Goal: Transaction & Acquisition: Purchase product/service

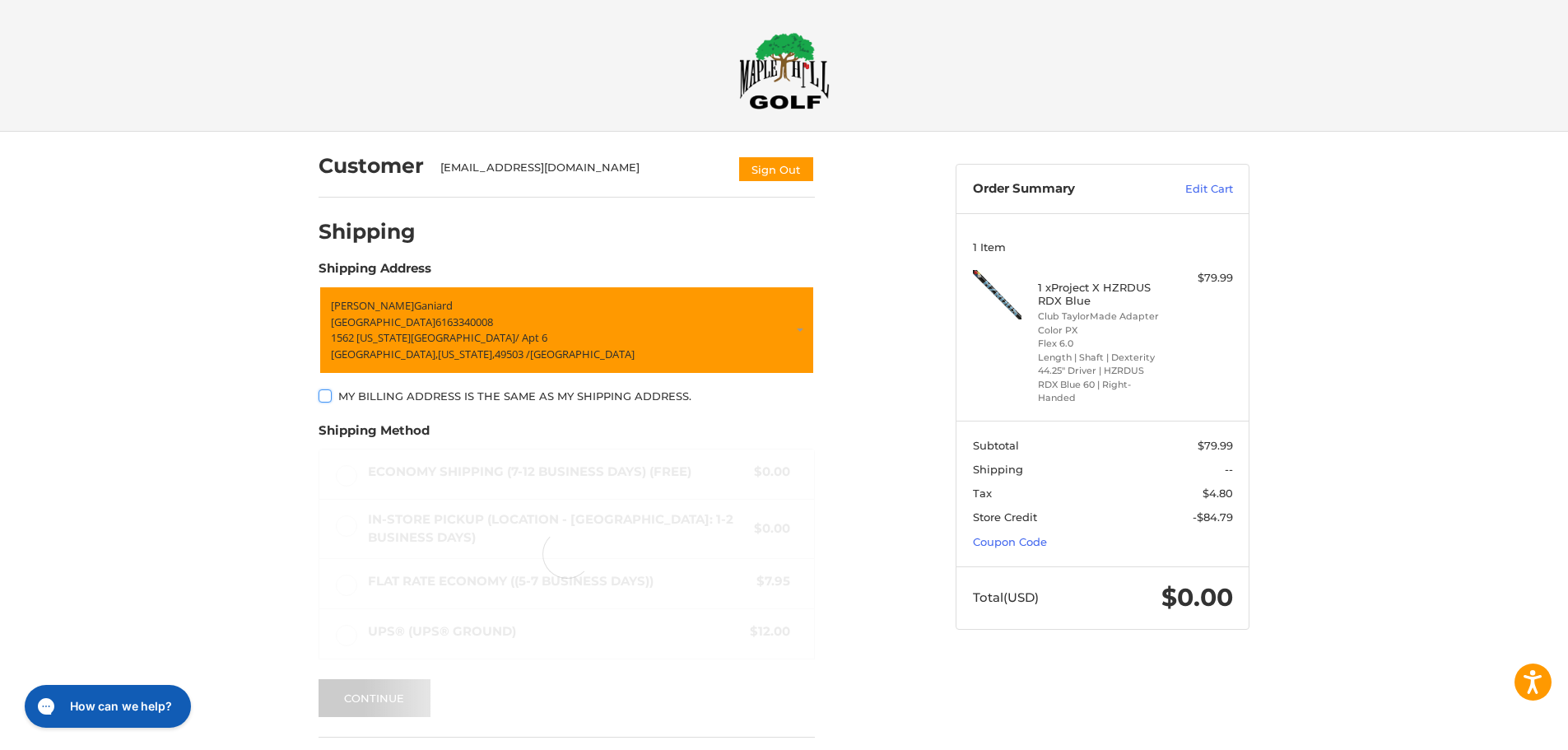
scroll to position [47, 0]
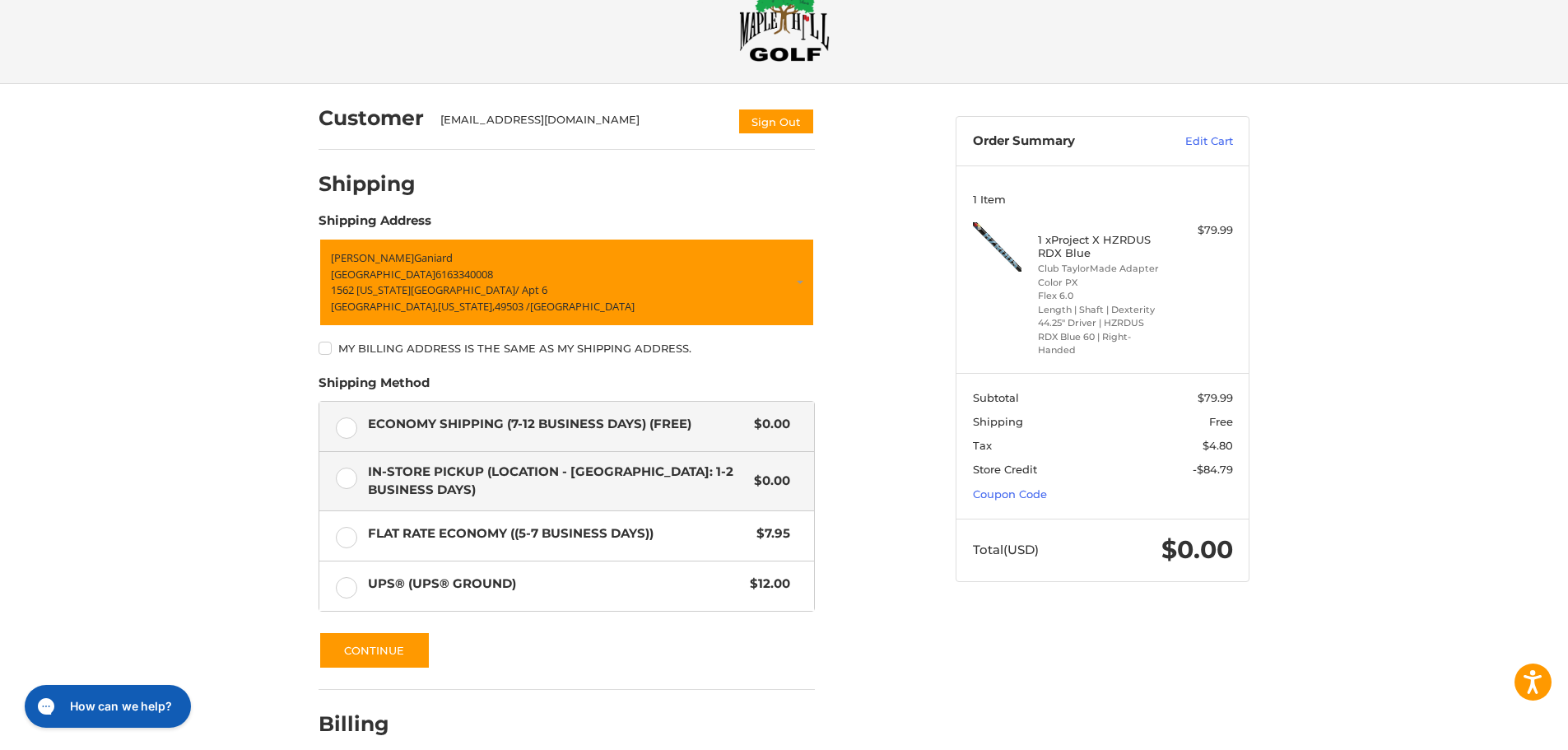
click at [347, 481] on label "In-Store Pickup (Location - [GEOGRAPHIC_DATA]: 1-2 BUSINESS DAYS) $0.00" at bounding box center [566, 481] width 494 height 58
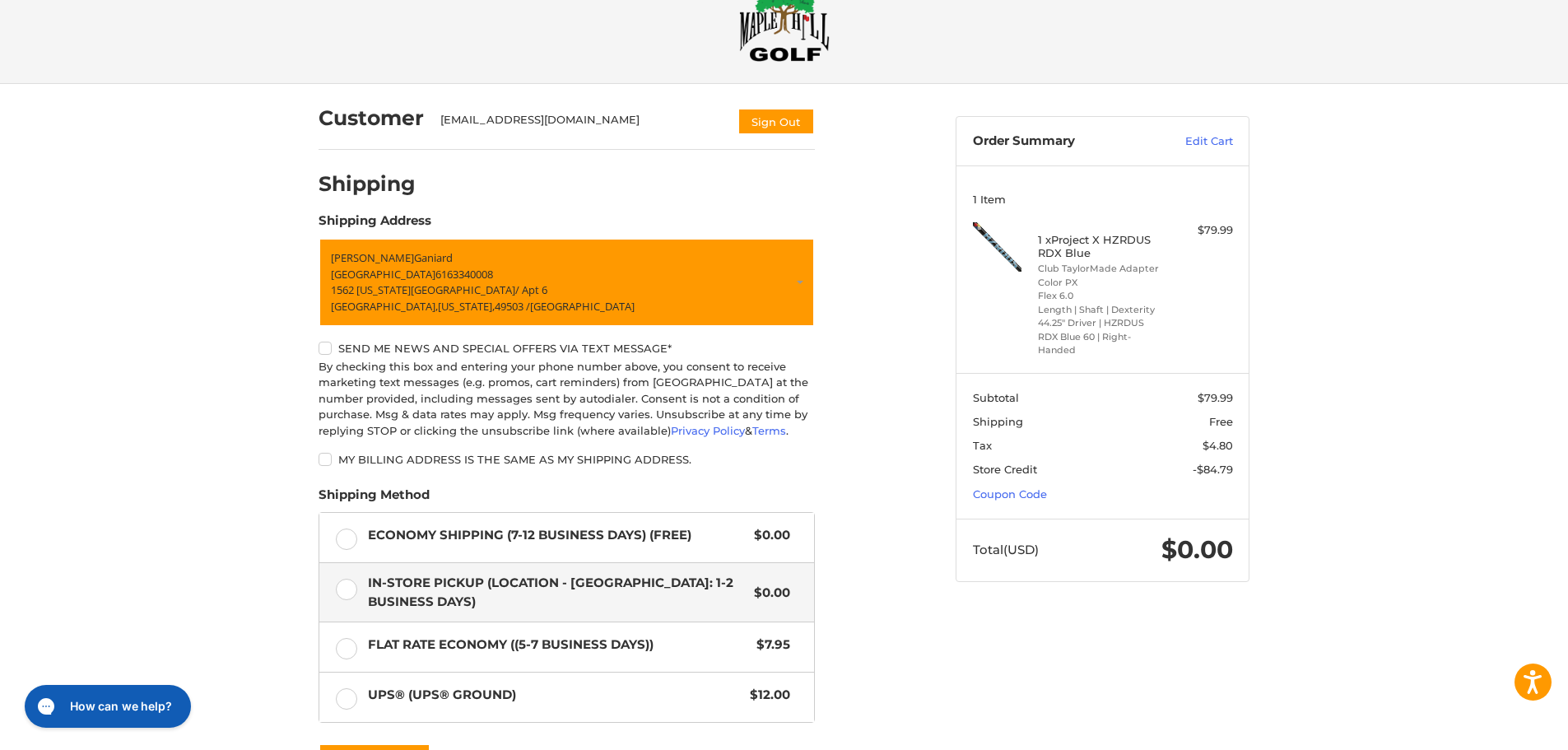
click at [327, 348] on label "Send me news and special offers via text message*" at bounding box center [566, 348] width 496 height 13
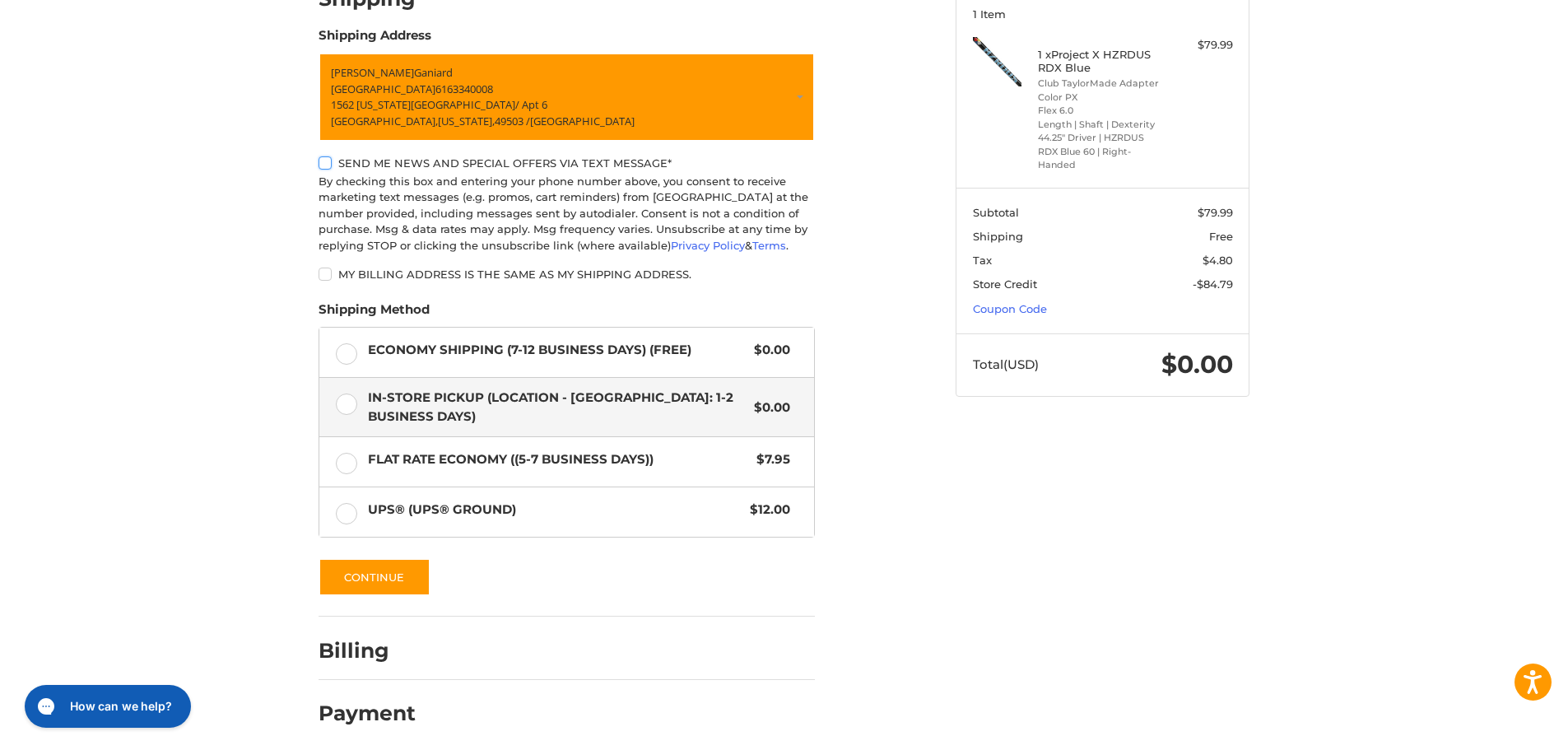
scroll to position [240, 0]
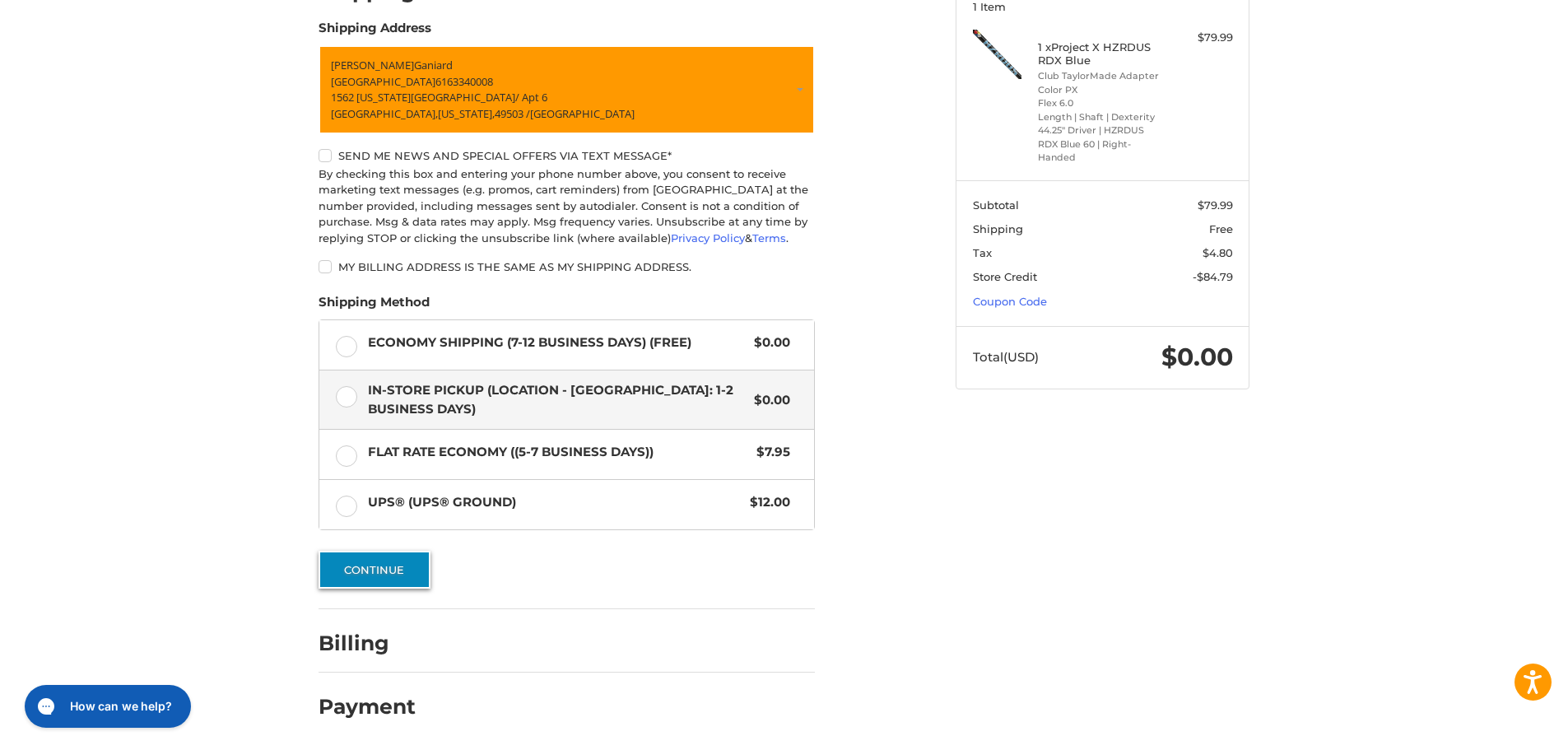
click at [362, 568] on button "Continue" at bounding box center [374, 570] width 112 height 38
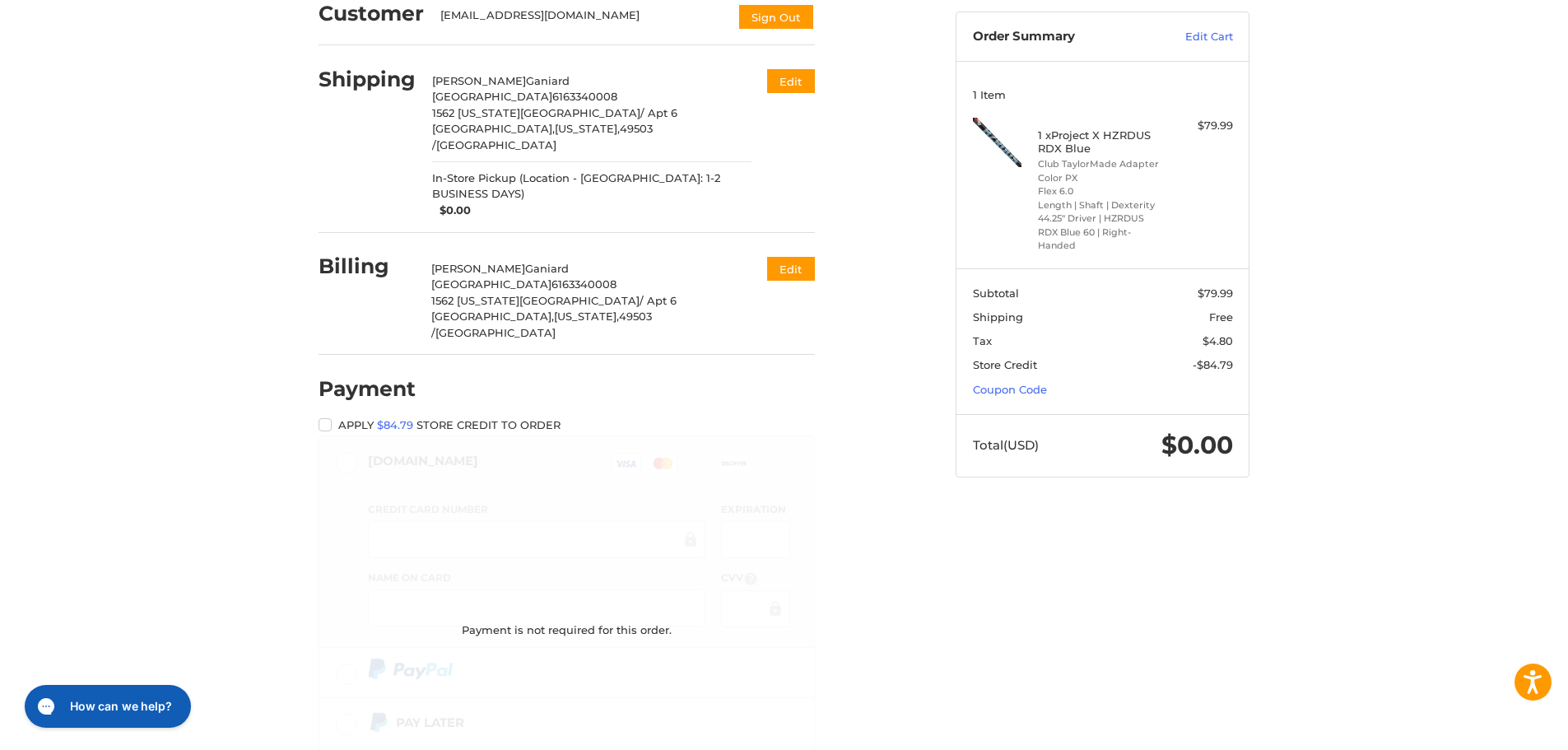
scroll to position [176, 0]
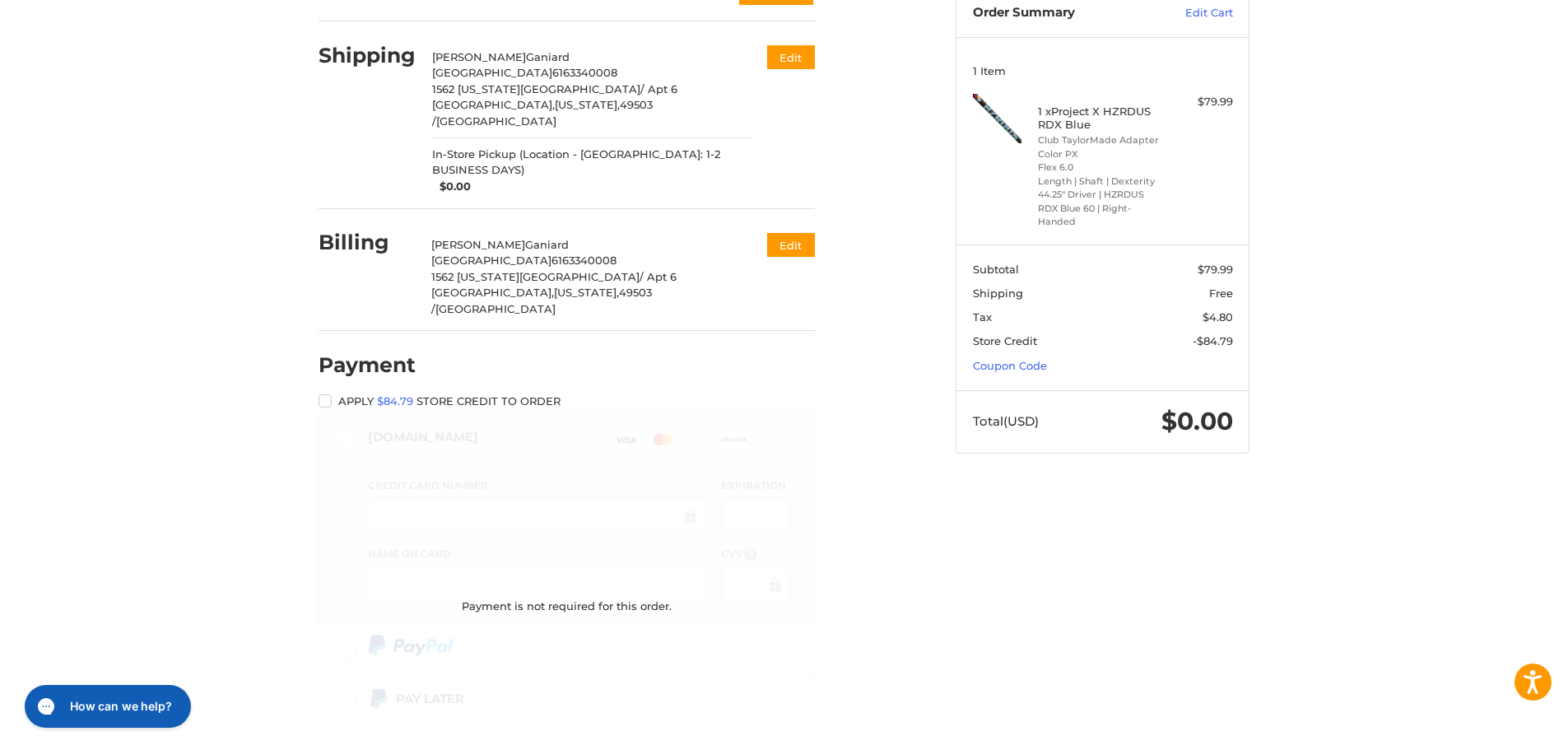
click at [327, 395] on label "Apply $84.79 store credit to order" at bounding box center [566, 401] width 496 height 13
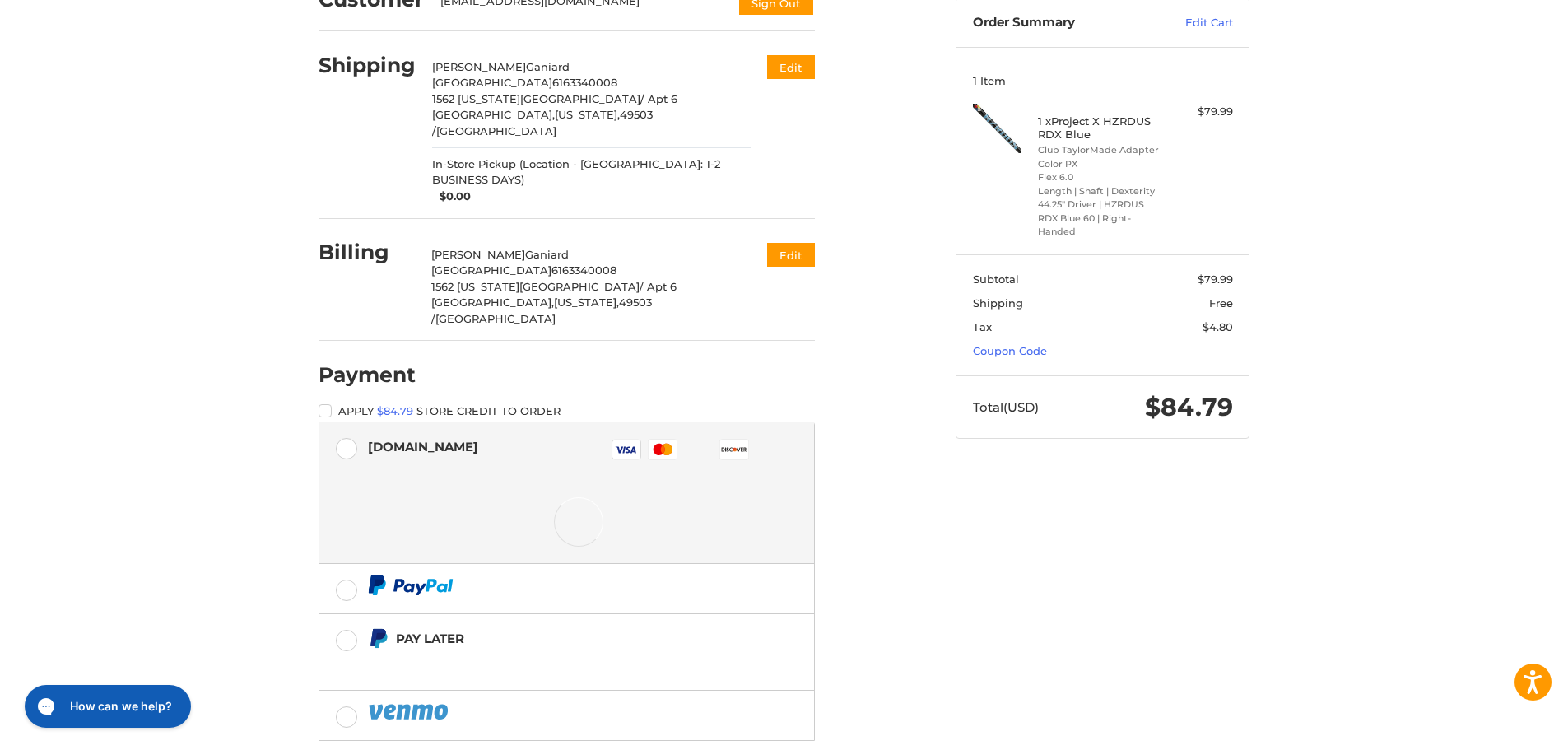
scroll to position [186, 0]
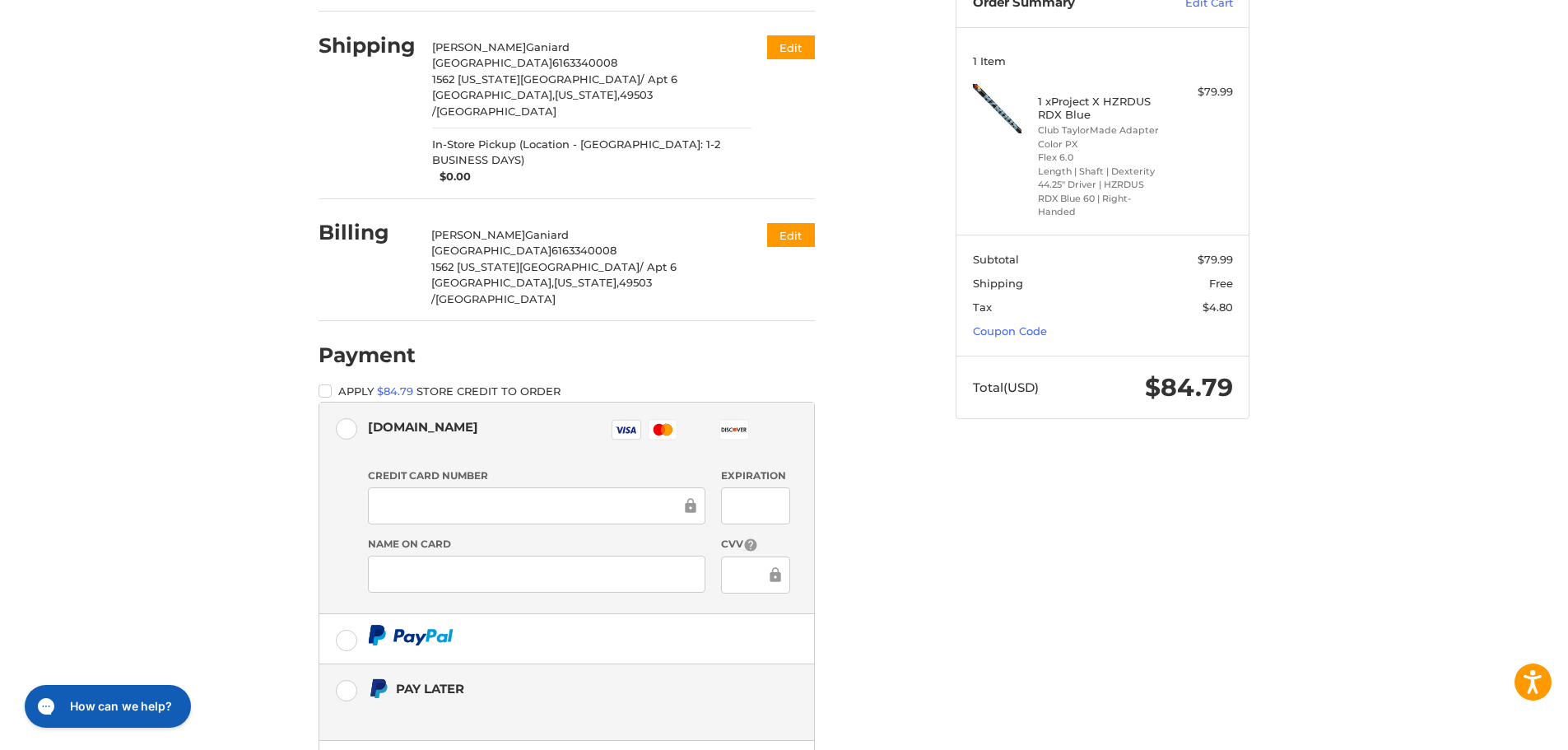
click at [346, 664] on label "Pay Later" at bounding box center [566, 702] width 494 height 76
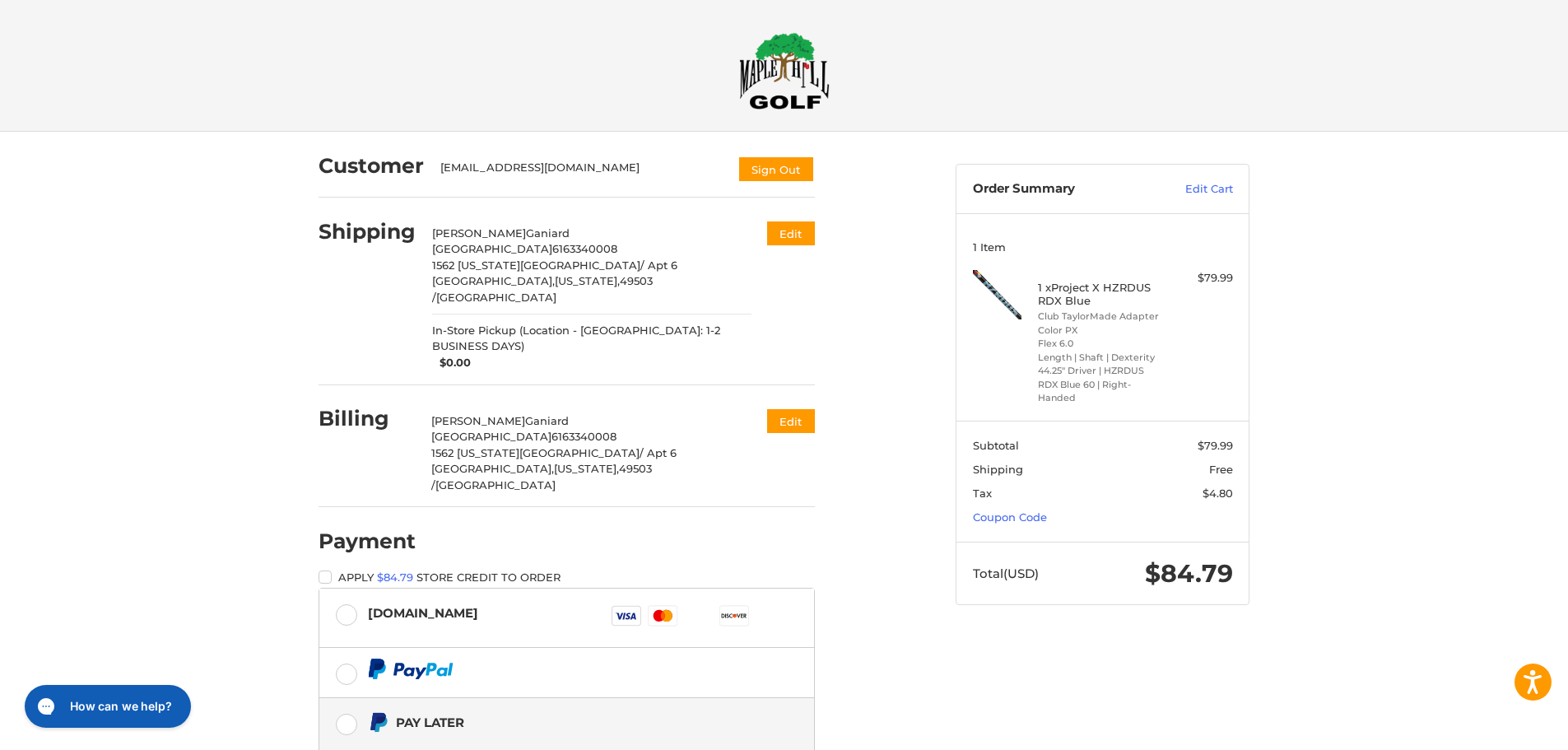
scroll to position [134, 0]
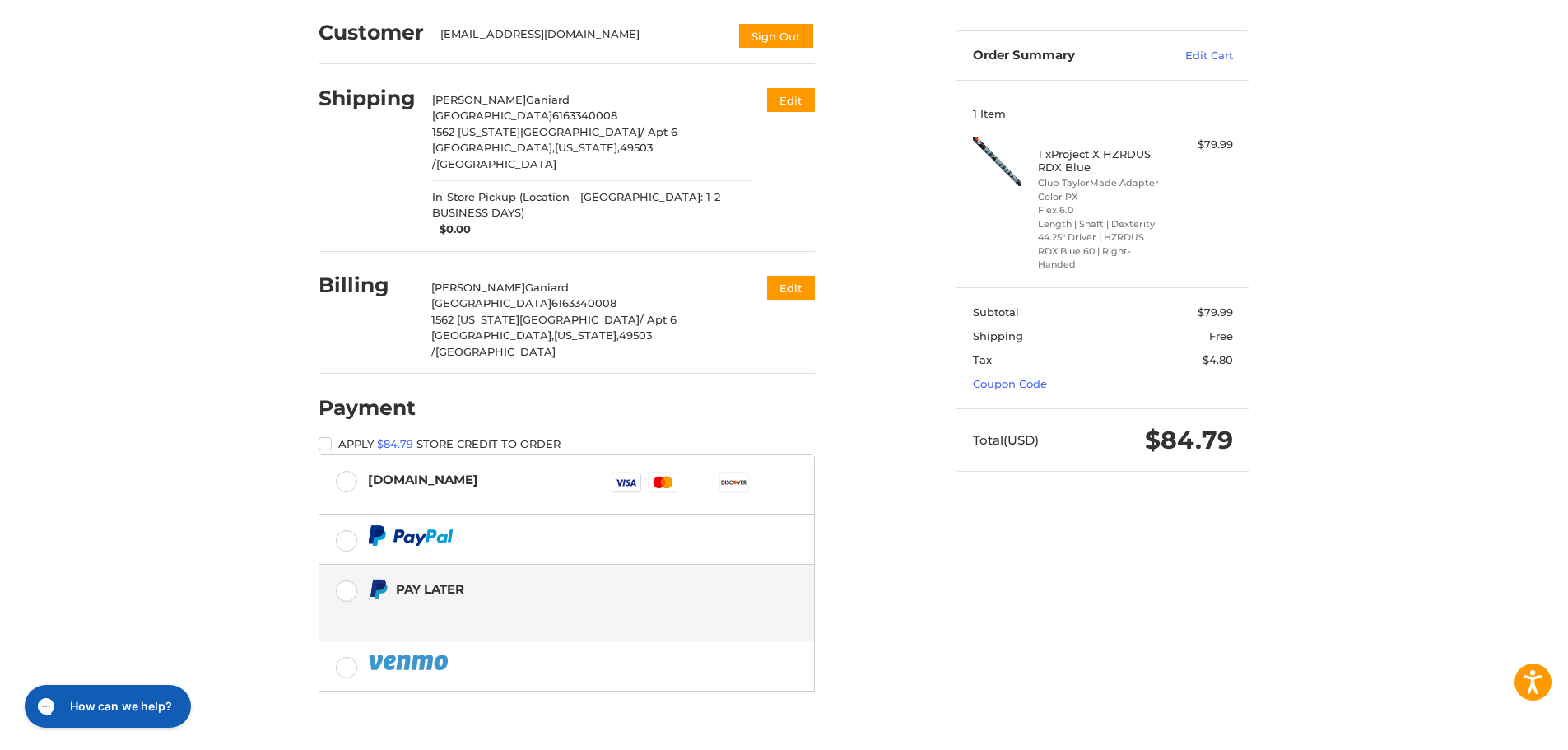
click at [346, 565] on label "Pay Later" at bounding box center [566, 602] width 494 height 76
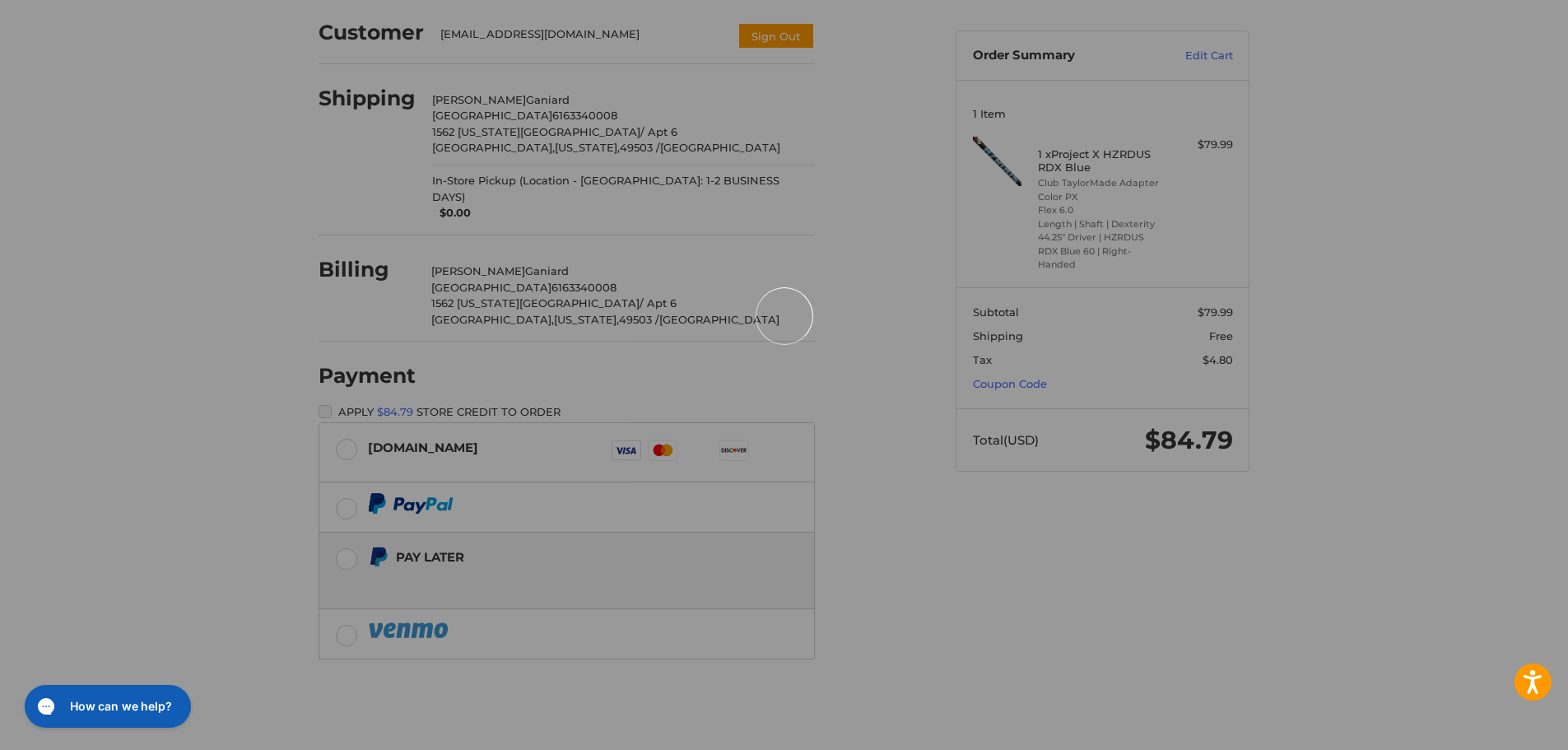
scroll to position [117, 0]
